Goal: Information Seeking & Learning: Learn about a topic

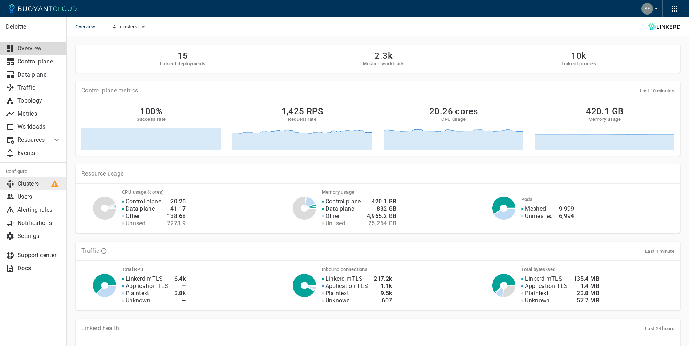
click at [29, 183] on p "Clusters" at bounding box center [39, 183] width 44 height 7
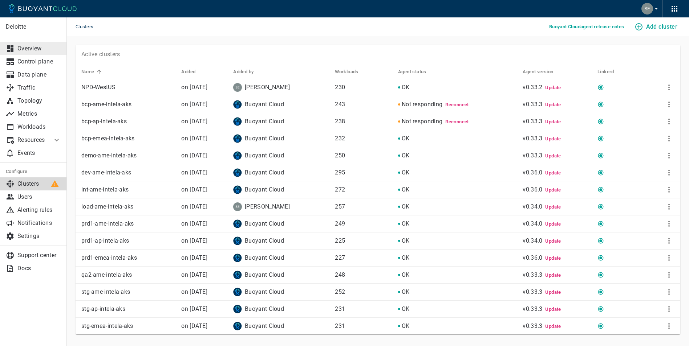
click at [28, 47] on p "Overview" at bounding box center [39, 48] width 44 height 7
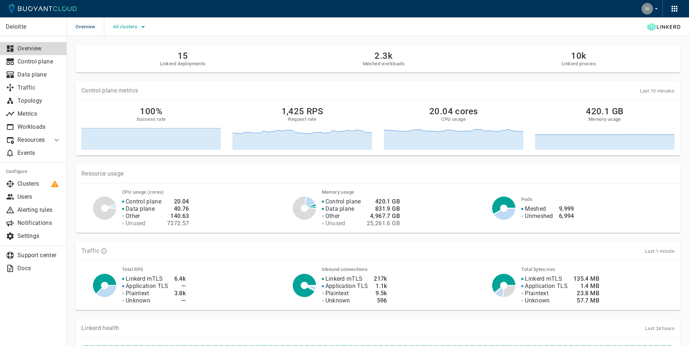
click at [145, 25] on icon "button" at bounding box center [143, 27] width 9 height 9
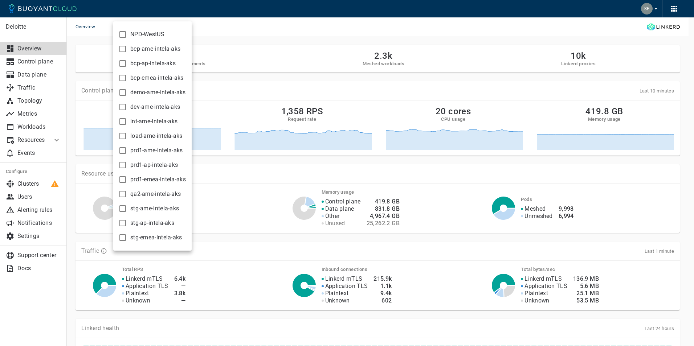
click at [122, 150] on input "prd1-ame-intela-aks" at bounding box center [122, 150] width 9 height 9
checkbox input "true"
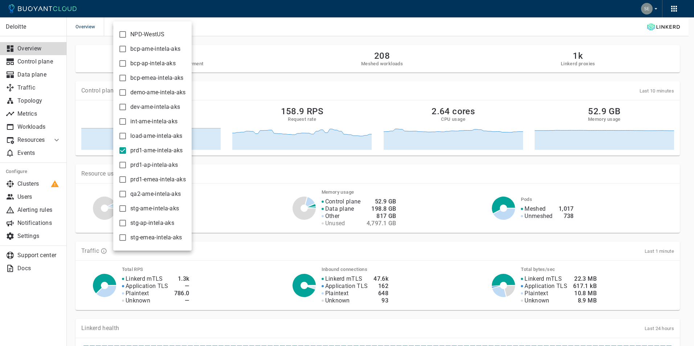
click at [233, 33] on div at bounding box center [347, 173] width 694 height 346
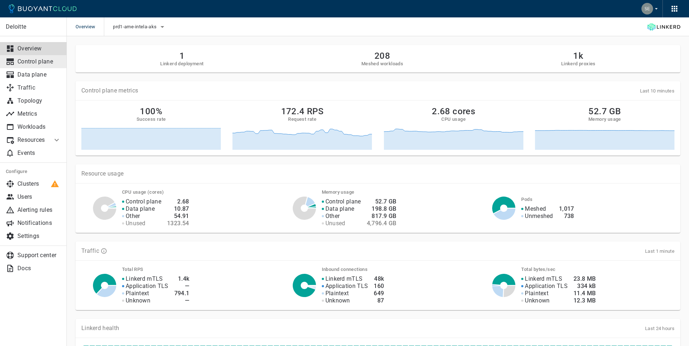
click at [37, 63] on p "Control plane" at bounding box center [39, 61] width 44 height 7
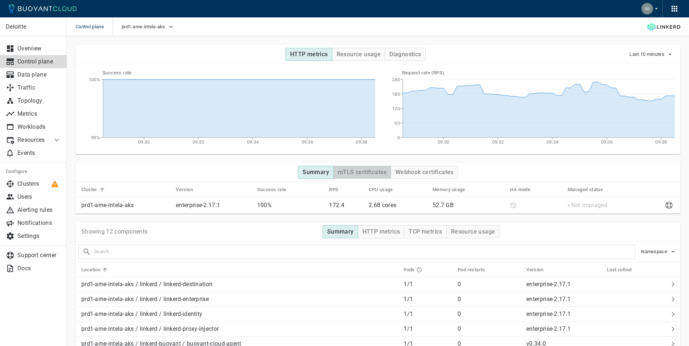
click at [363, 167] on button "mTLS certificates" at bounding box center [362, 172] width 58 height 13
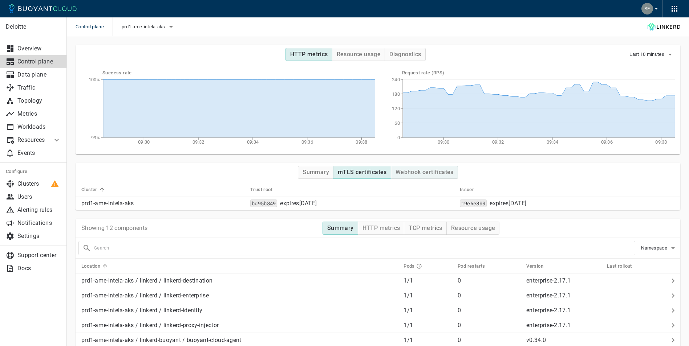
click at [441, 174] on h4 "Webhook certificates" at bounding box center [424, 172] width 58 height 7
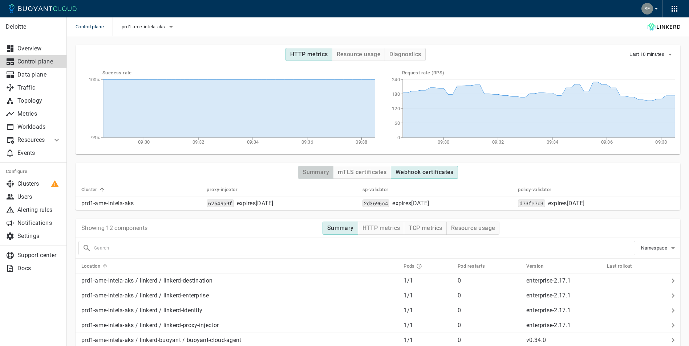
click at [328, 174] on h4 "Summary" at bounding box center [315, 172] width 27 height 7
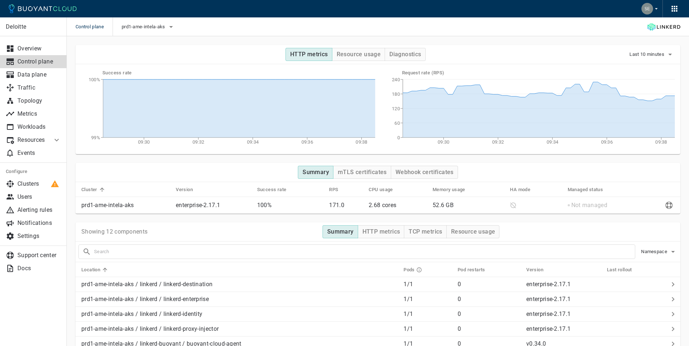
click at [131, 252] on input "text" at bounding box center [364, 252] width 541 height 10
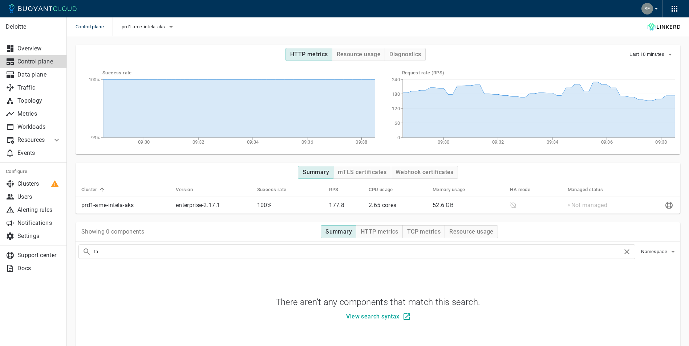
type input "t"
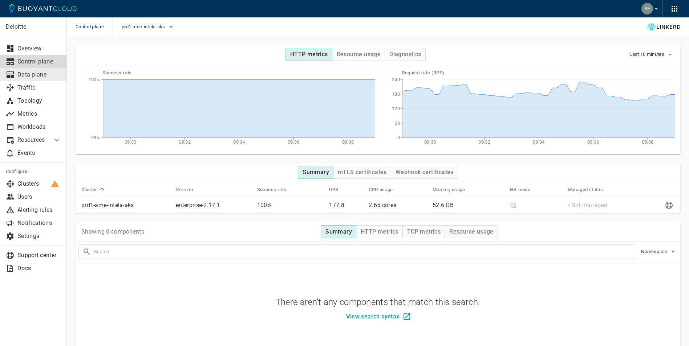
click at [32, 78] on p "Data plane" at bounding box center [39, 74] width 44 height 7
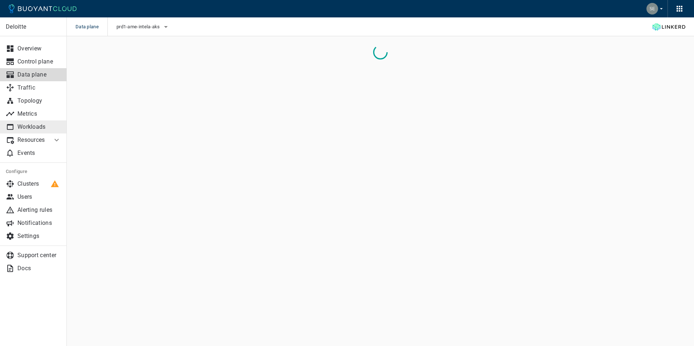
click at [35, 129] on p "Workloads" at bounding box center [39, 126] width 44 height 7
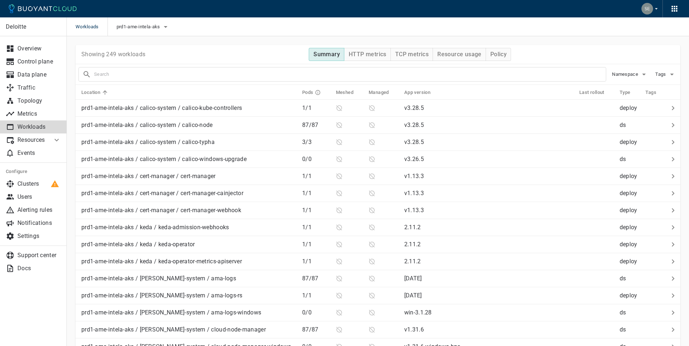
click at [124, 77] on input "text" at bounding box center [350, 74] width 512 height 10
type input "taxcalc"
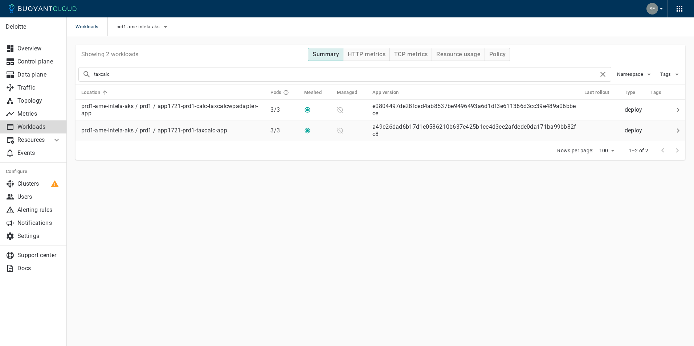
click at [189, 129] on p "prd1-ame-intela-aks / prd1 / app1721-prd1-taxcalc-app" at bounding box center [154, 130] width 146 height 7
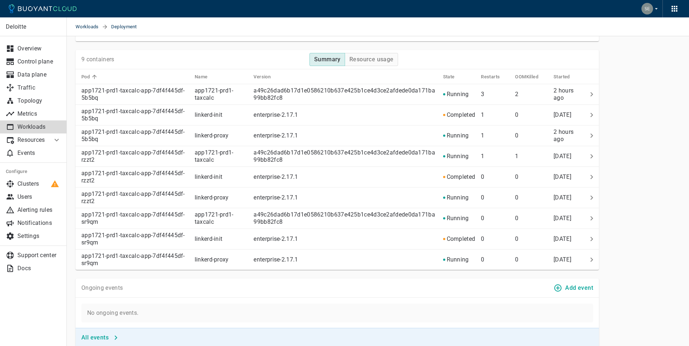
scroll to position [617, 0]
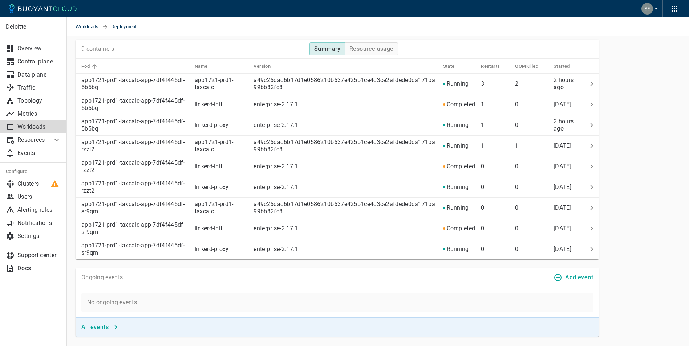
click at [104, 330] on h4 "All events" at bounding box center [94, 327] width 27 height 7
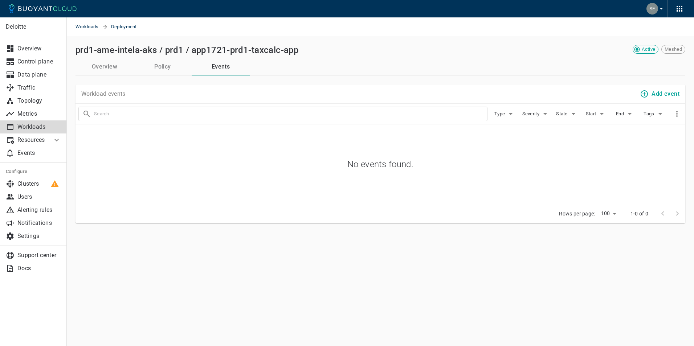
click at [107, 65] on button "Overview" at bounding box center [105, 66] width 58 height 17
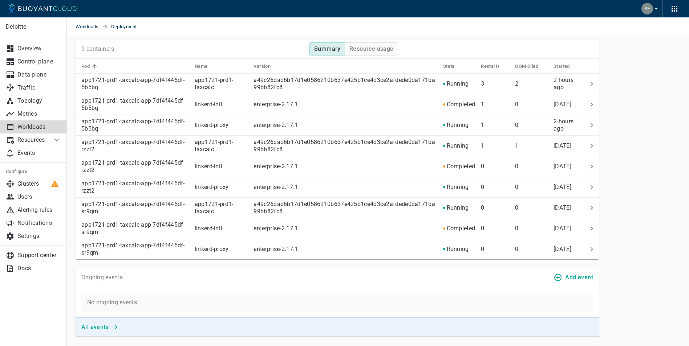
scroll to position [411, 0]
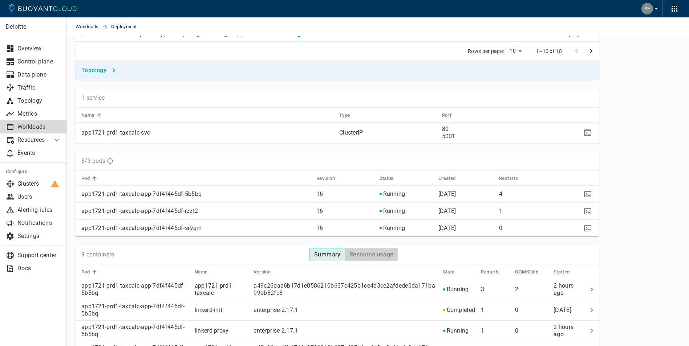
click at [379, 254] on h4 "Resource usage" at bounding box center [371, 254] width 44 height 7
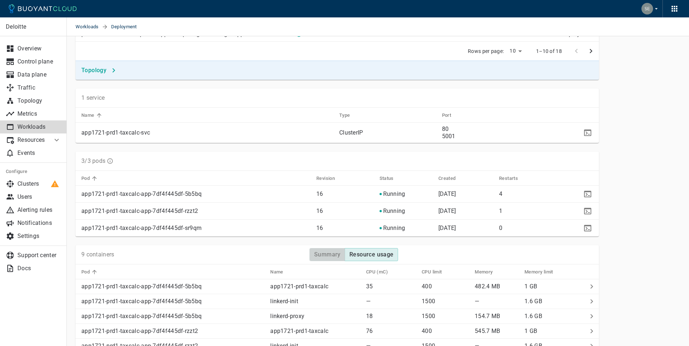
click at [320, 256] on h4 "Summary" at bounding box center [327, 254] width 27 height 7
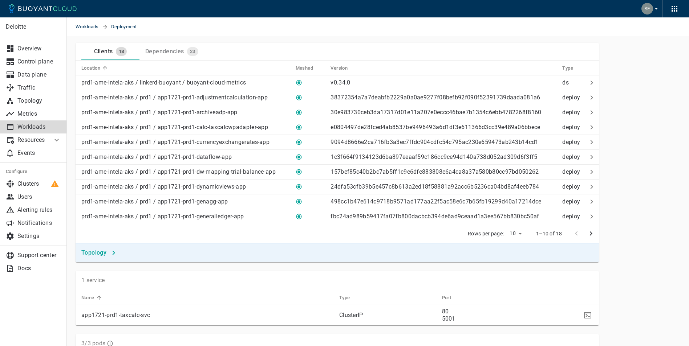
scroll to position [228, 0]
click at [132, 83] on p "prd1-ame-intela-aks / linkerd-buoyant / buoyant-cloud-metrics" at bounding box center [163, 83] width 164 height 7
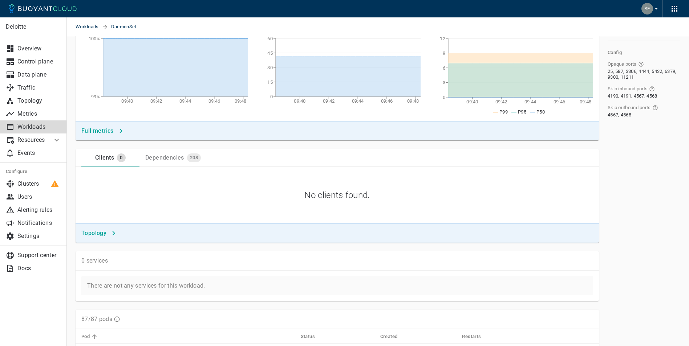
scroll to position [22, 0]
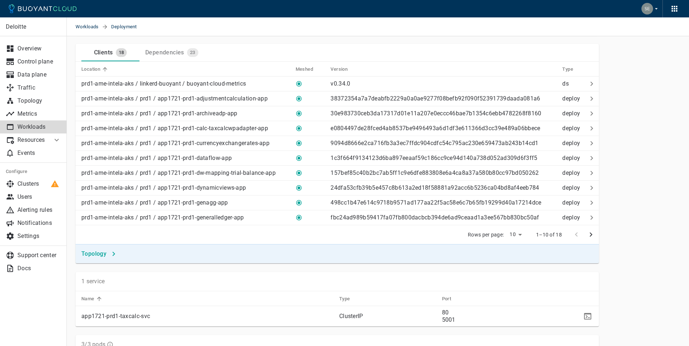
scroll to position [434, 0]
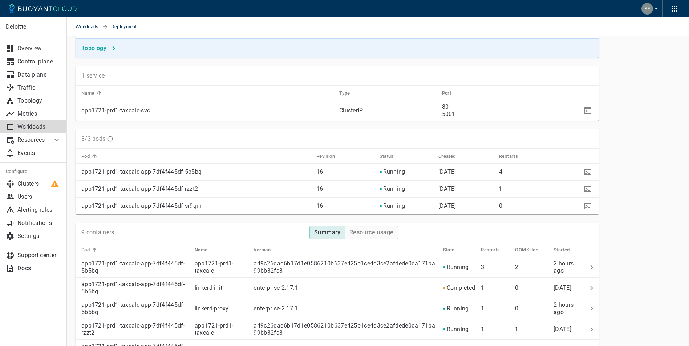
click at [141, 173] on p "app1721-prd1-taxcalc-app-7df4f445df-5b5bq" at bounding box center [195, 171] width 229 height 7
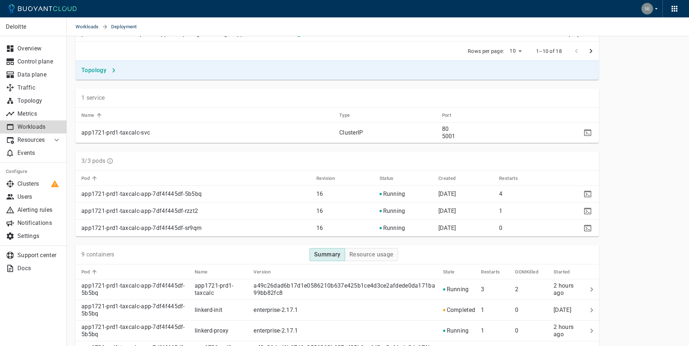
scroll to position [617, 0]
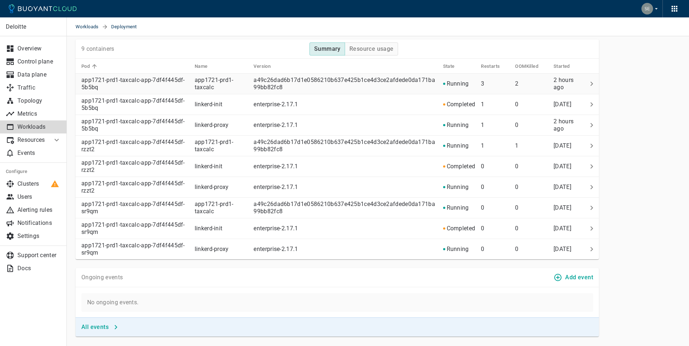
click at [154, 86] on p "app1721-prd1-taxcalc-app-7df4f445df-5b5bq" at bounding box center [134, 84] width 107 height 15
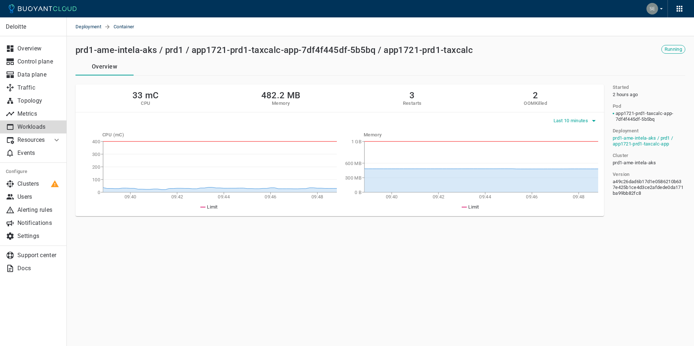
click at [590, 120] on icon "button" at bounding box center [594, 121] width 9 height 9
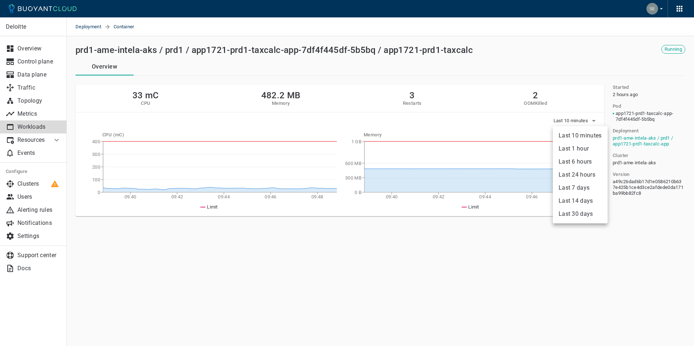
click at [444, 254] on div at bounding box center [347, 173] width 694 height 346
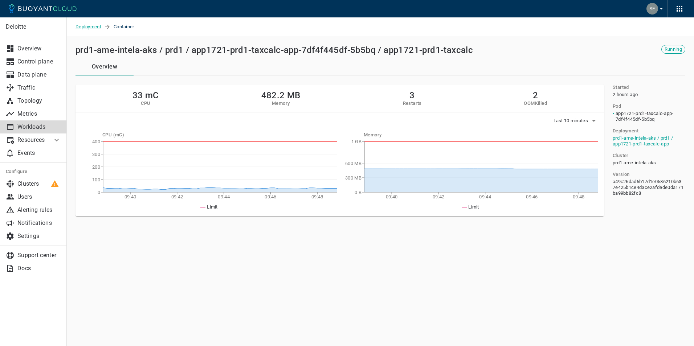
click at [86, 25] on span "Deployment" at bounding box center [90, 26] width 29 height 19
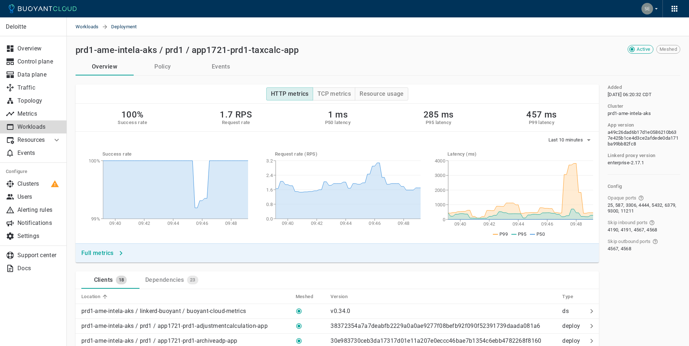
scroll to position [206, 0]
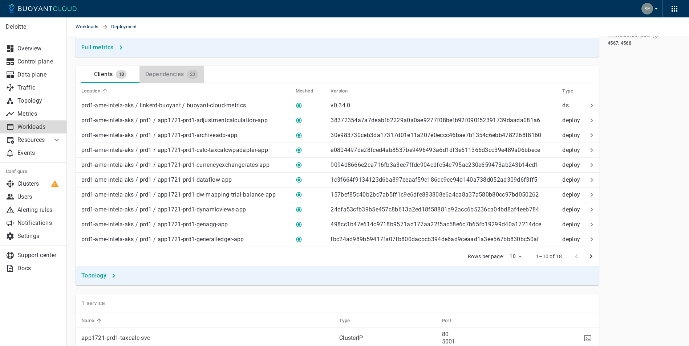
click at [172, 71] on div "Dependencies" at bounding box center [163, 73] width 42 height 10
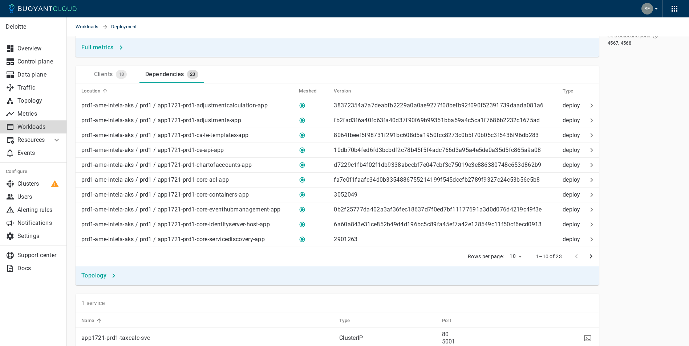
click at [95, 72] on div "Clients" at bounding box center [102, 73] width 22 height 10
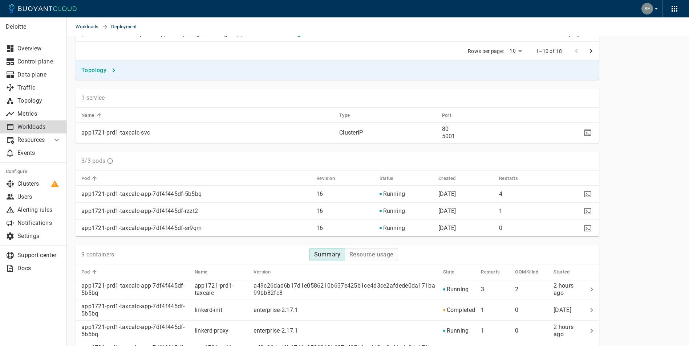
scroll to position [206, 0]
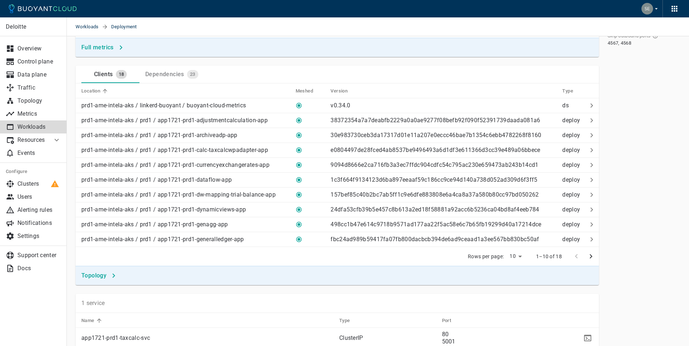
click at [34, 128] on p "Workloads" at bounding box center [39, 126] width 44 height 7
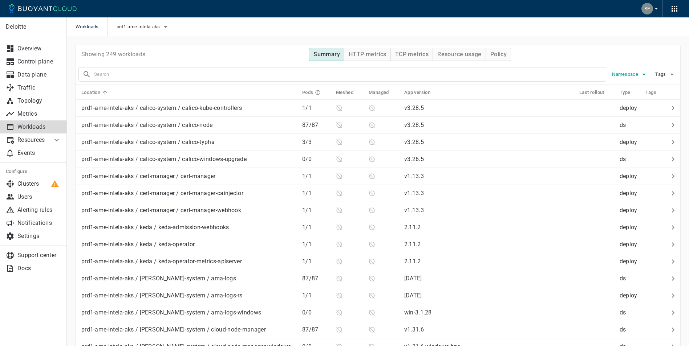
click at [642, 76] on icon "button" at bounding box center [643, 74] width 9 height 9
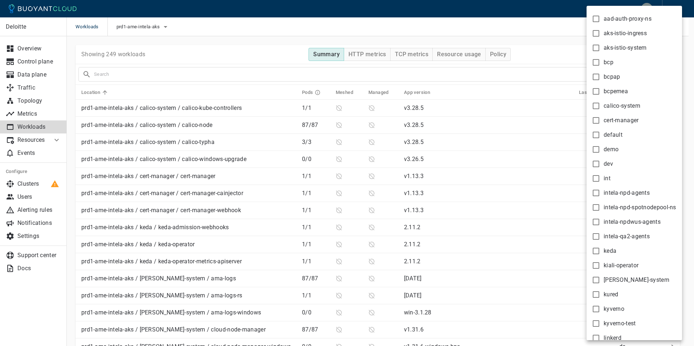
click at [482, 28] on div at bounding box center [347, 173] width 694 height 346
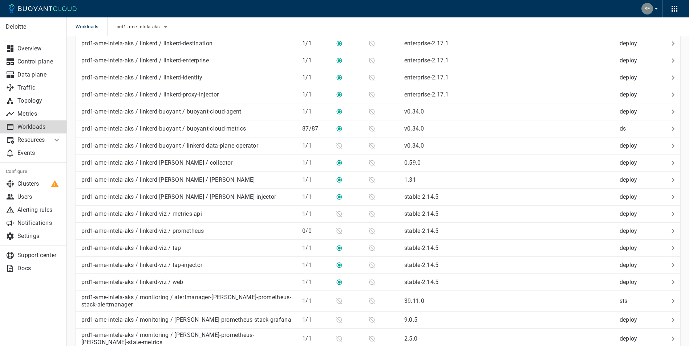
scroll to position [1029, 0]
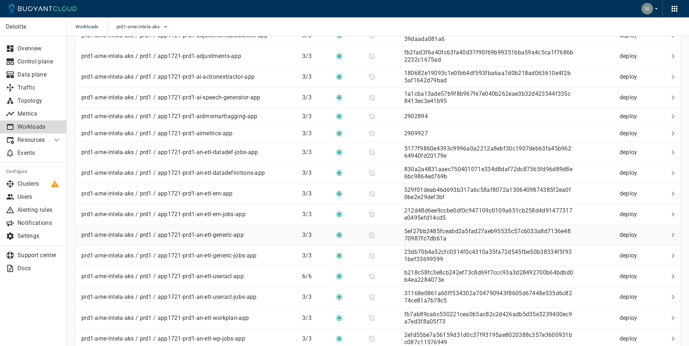
click at [179, 239] on p "prd1-ame-intela-aks / prd1 / app1721-prd1-an-etl-generic-app" at bounding box center [162, 235] width 162 height 7
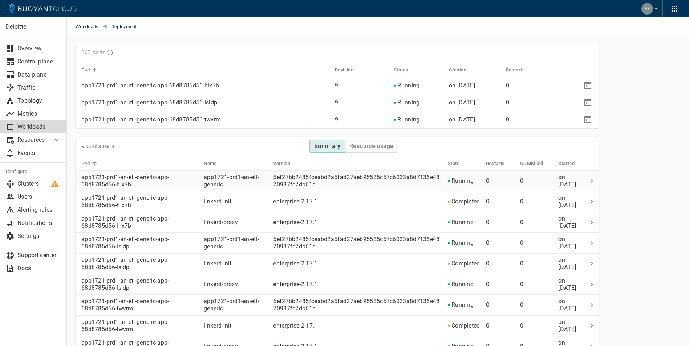
scroll to position [206, 0]
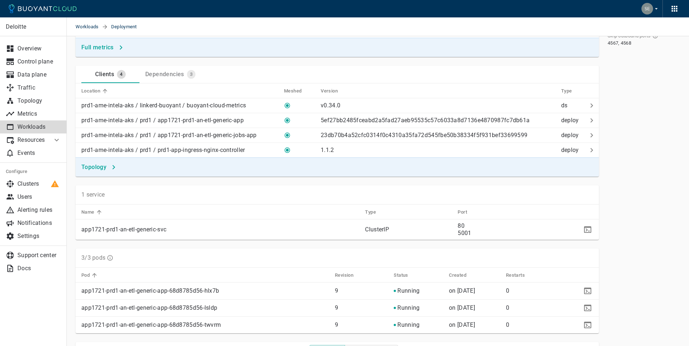
click at [187, 291] on p "app1721-prd1-an-etl-generic-app-68d8785d56-hlx7b" at bounding box center [205, 291] width 248 height 7
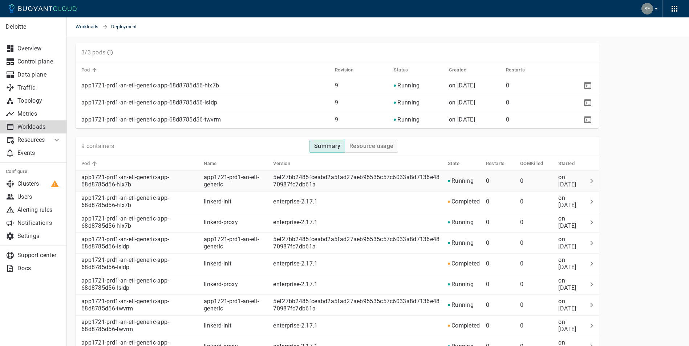
click at [125, 179] on p "app1721-prd1-an-etl-generic-app-68d8785d56-hlx7b" at bounding box center [139, 181] width 117 height 15
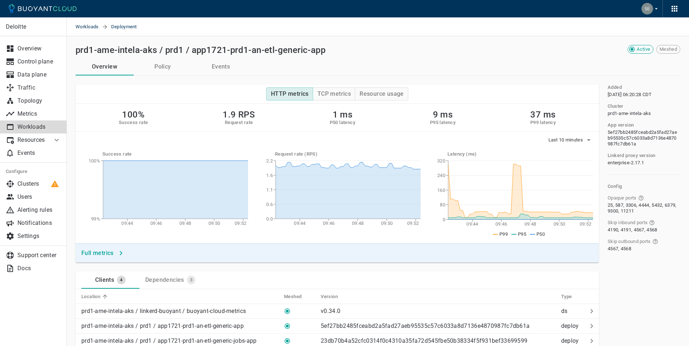
click at [164, 64] on button "Policy" at bounding box center [163, 66] width 58 height 17
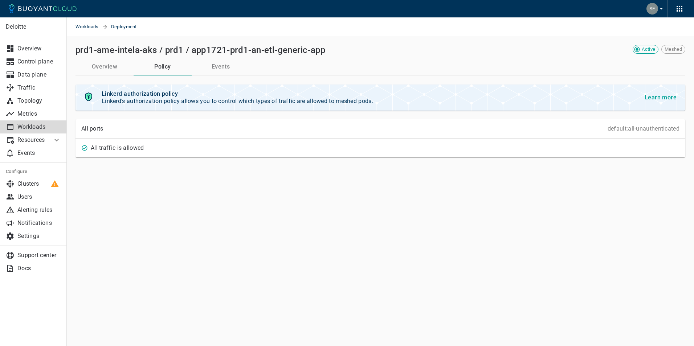
click at [103, 70] on button "Overview" at bounding box center [105, 66] width 58 height 17
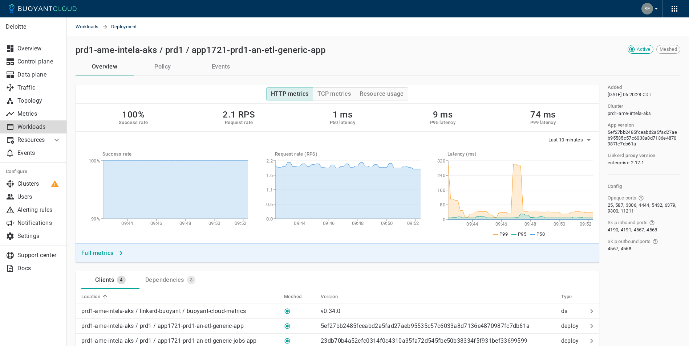
scroll to position [206, 0]
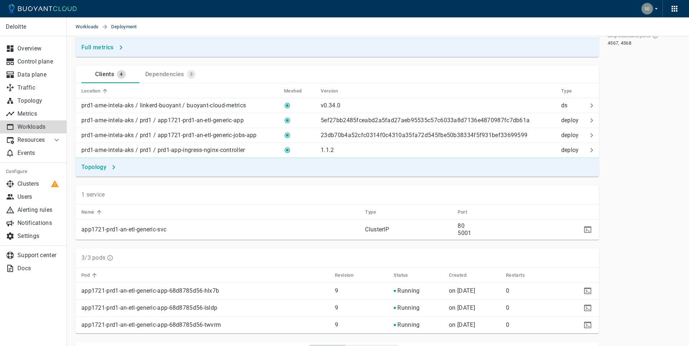
click at [30, 127] on p "Workloads" at bounding box center [39, 126] width 44 height 7
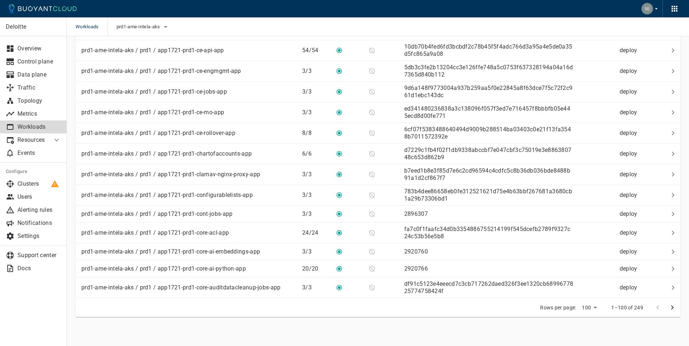
scroll to position [1718, 0]
click at [179, 233] on p "prd1-ame-intela-aks / prd1 / app1721-prd1-core-acl-app" at bounding box center [154, 232] width 147 height 7
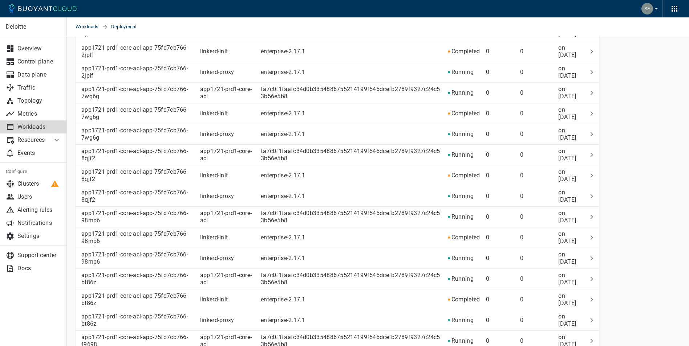
scroll to position [1235, 0]
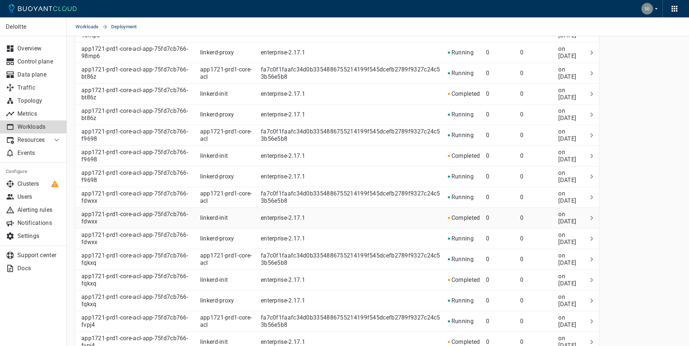
click at [171, 221] on p "app1721-prd1-core-acl-app-75fd7cb766-fdwxx" at bounding box center [137, 218] width 113 height 15
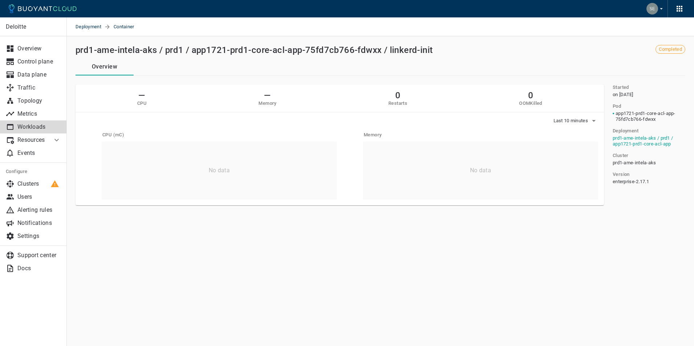
click at [31, 127] on p "Workloads" at bounding box center [39, 126] width 44 height 7
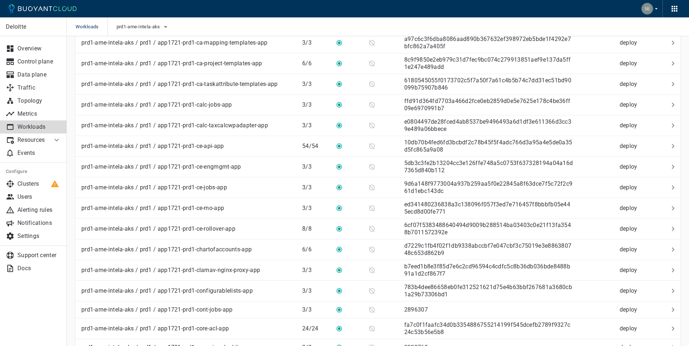
scroll to position [1718, 0]
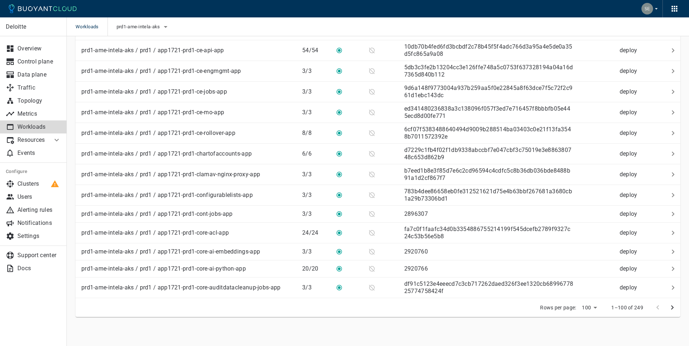
click at [32, 129] on p "Workloads" at bounding box center [39, 126] width 44 height 7
click at [36, 152] on p "Events" at bounding box center [39, 153] width 44 height 7
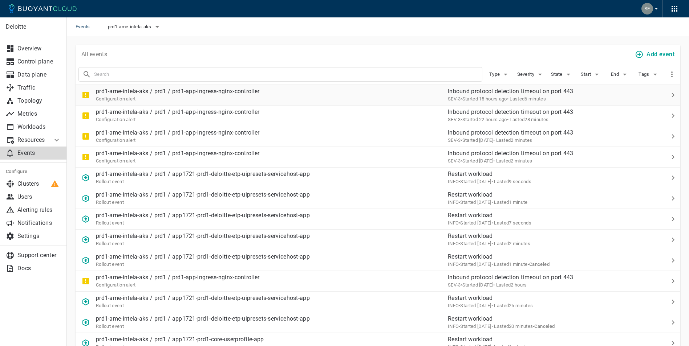
click at [209, 92] on p "prd1-ame-intela-aks / prd1 / prd1-app-ingress-nginx-controller" at bounding box center [178, 91] width 164 height 7
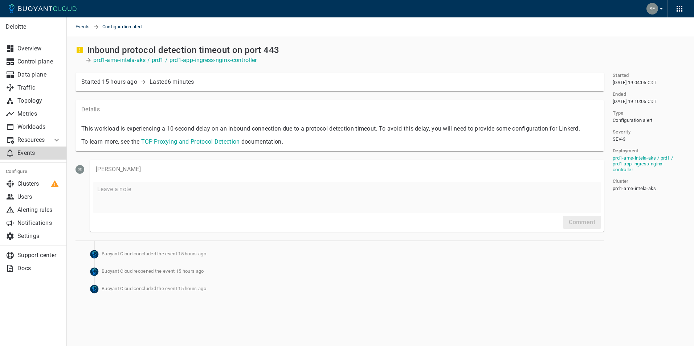
click at [33, 150] on p "Events" at bounding box center [39, 153] width 44 height 7
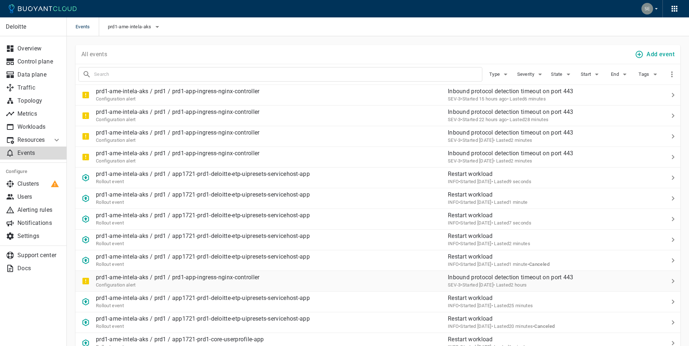
scroll to position [206, 0]
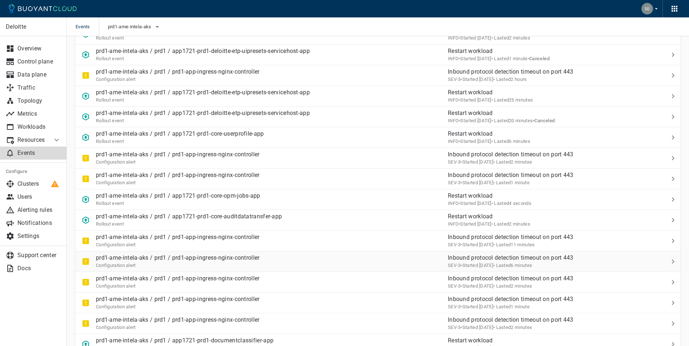
click at [249, 258] on p "prd1-ame-intela-aks / prd1 / prd1-app-ingress-nginx-controller" at bounding box center [178, 258] width 164 height 7
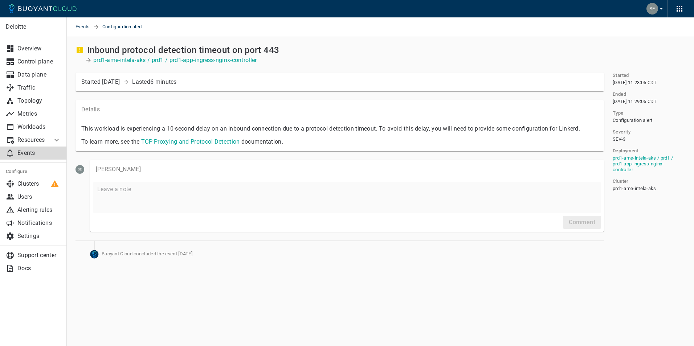
click at [455, 128] on p "This workload is experiencing a 10-second delay on an inbound connection due to…" at bounding box center [339, 128] width 517 height 7
click at [131, 134] on div "To learn more, see the TCP Proxying and Protocol Detection documentation." at bounding box center [337, 139] width 523 height 13
click at [193, 143] on link "TCP Proxying and Protocol Detection" at bounding box center [190, 141] width 99 height 7
